Goal: Task Accomplishment & Management: Manage account settings

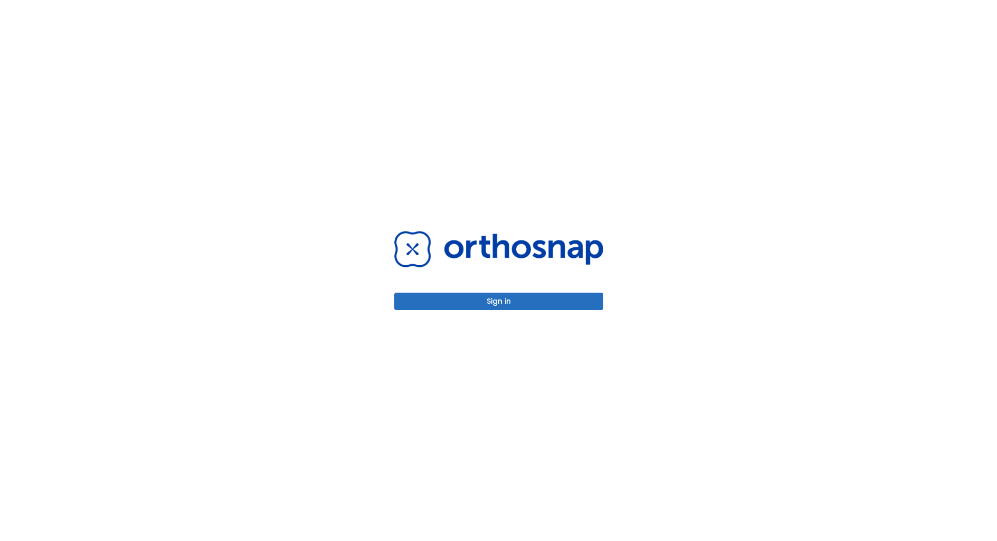
click at [508, 302] on button "Sign in" at bounding box center [498, 301] width 209 height 17
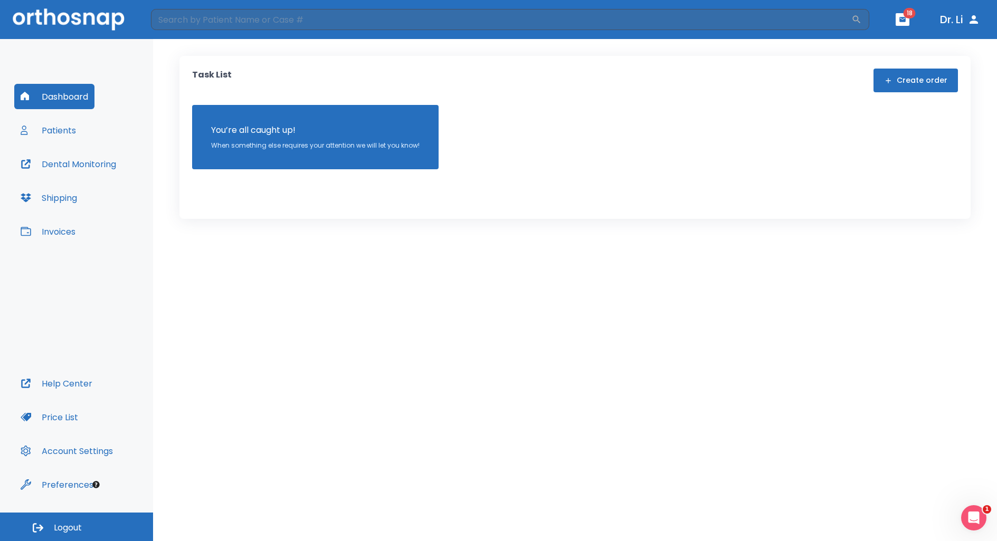
click at [69, 135] on button "Patients" at bounding box center [48, 130] width 68 height 25
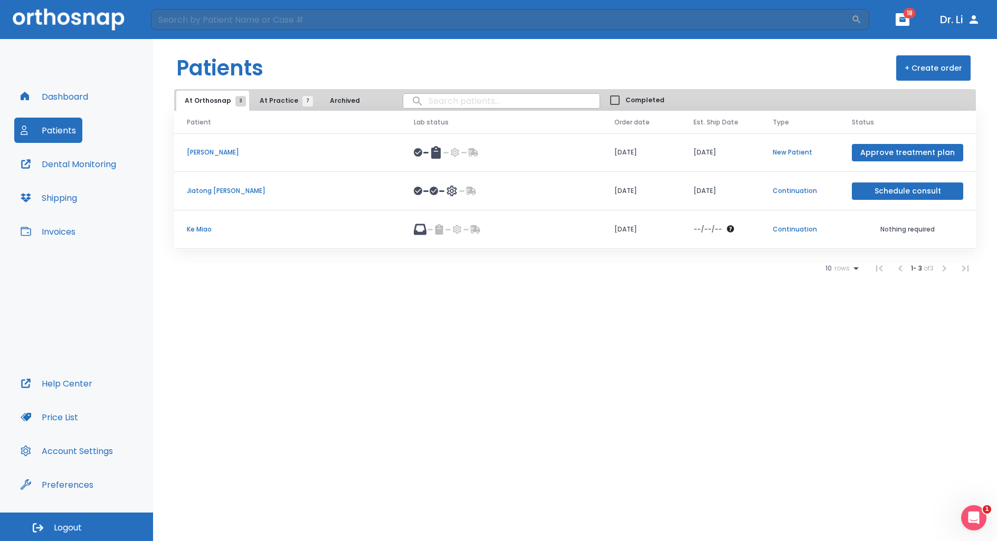
click at [208, 156] on p "[PERSON_NAME]" at bounding box center [288, 152] width 202 height 9
click at [279, 100] on span "At Practice 7" at bounding box center [284, 100] width 48 height 9
